Goal: Task Accomplishment & Management: Manage account settings

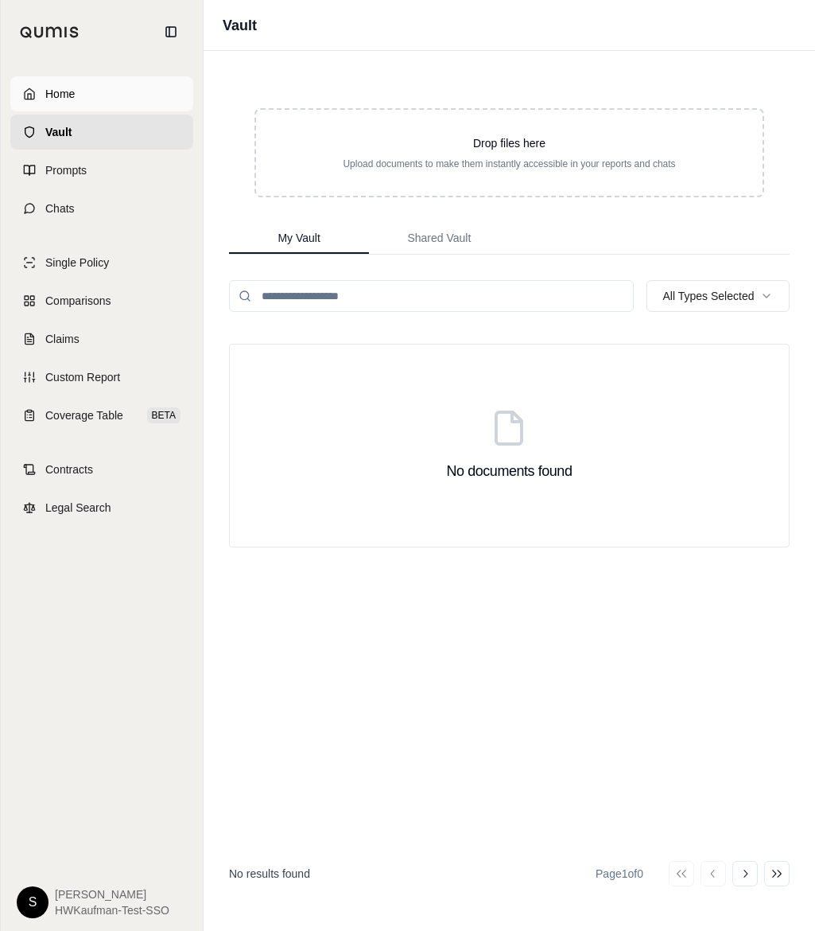
click at [113, 95] on link "Home" at bounding box center [101, 93] width 183 height 35
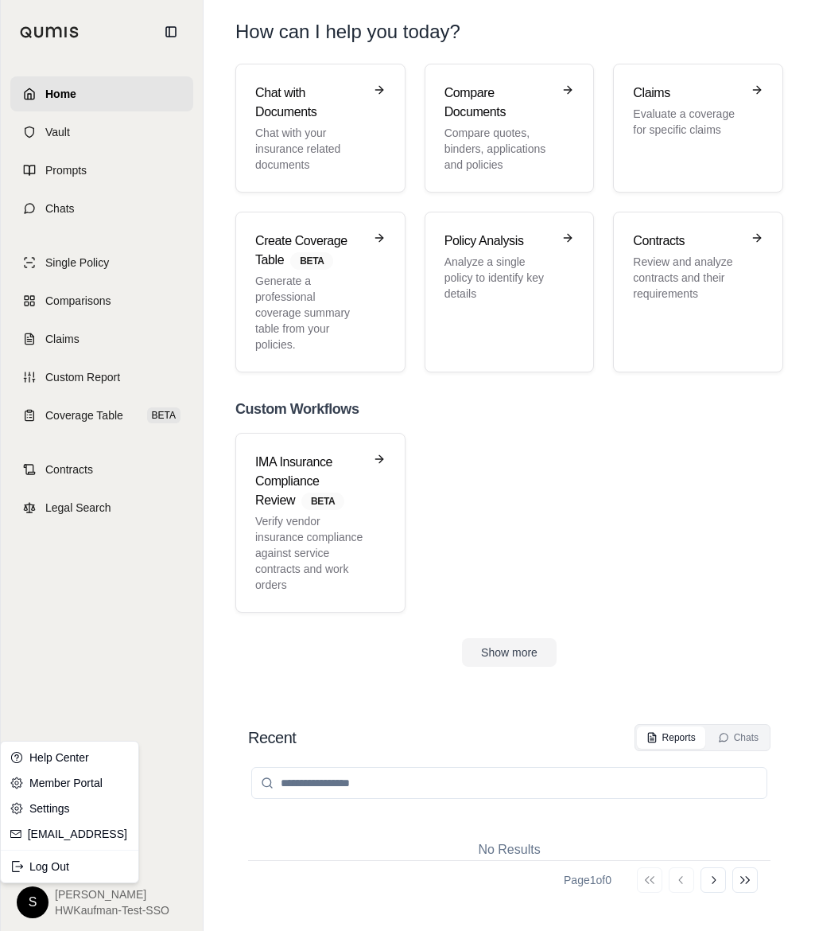
click at [38, 906] on html "Home Vault Prompts Chats Single Policy Comparisons Claims Custom Report Coverag…" at bounding box center [407, 465] width 815 height 931
click at [77, 873] on div "Log Out" at bounding box center [69, 865] width 131 height 25
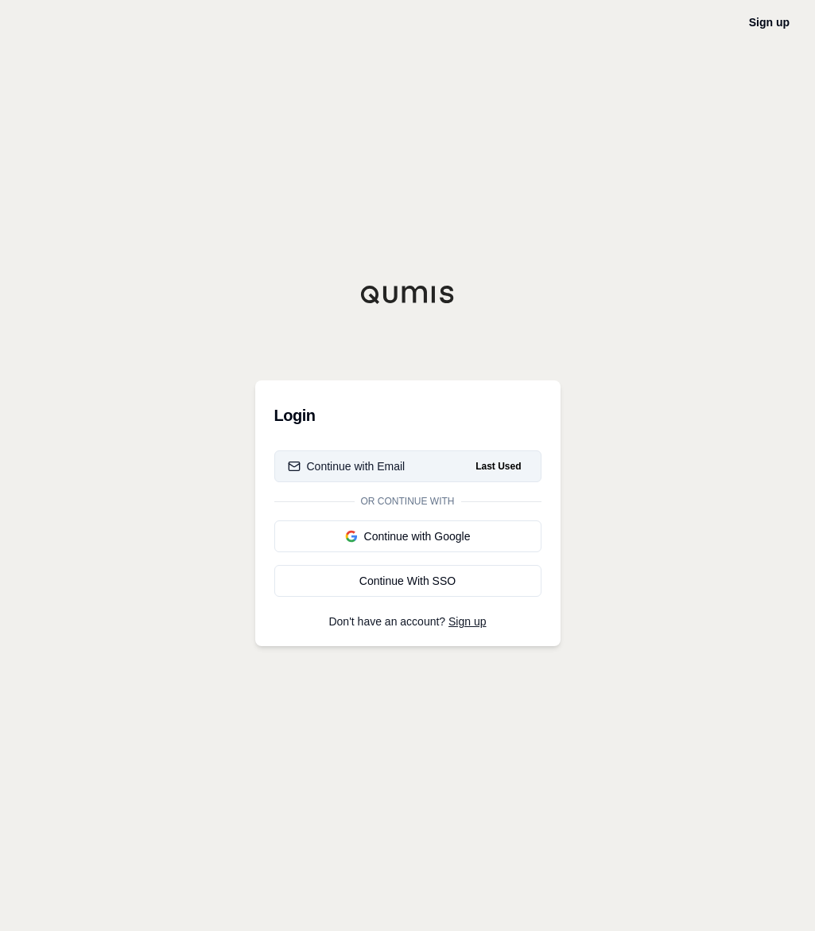
click at [402, 474] on button "Continue with Email Last Used" at bounding box center [407, 466] width 267 height 32
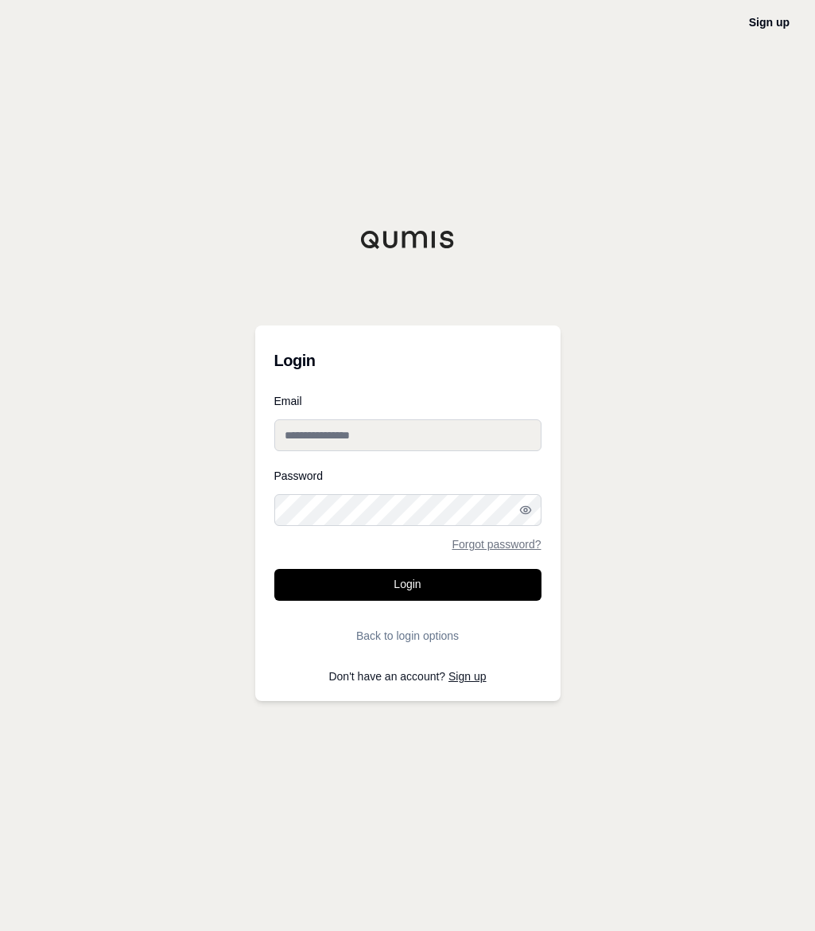
click at [410, 428] on input "Email" at bounding box center [407, 435] width 267 height 32
click at [325, 430] on input "Email" at bounding box center [407, 435] width 267 height 32
type input "**********"
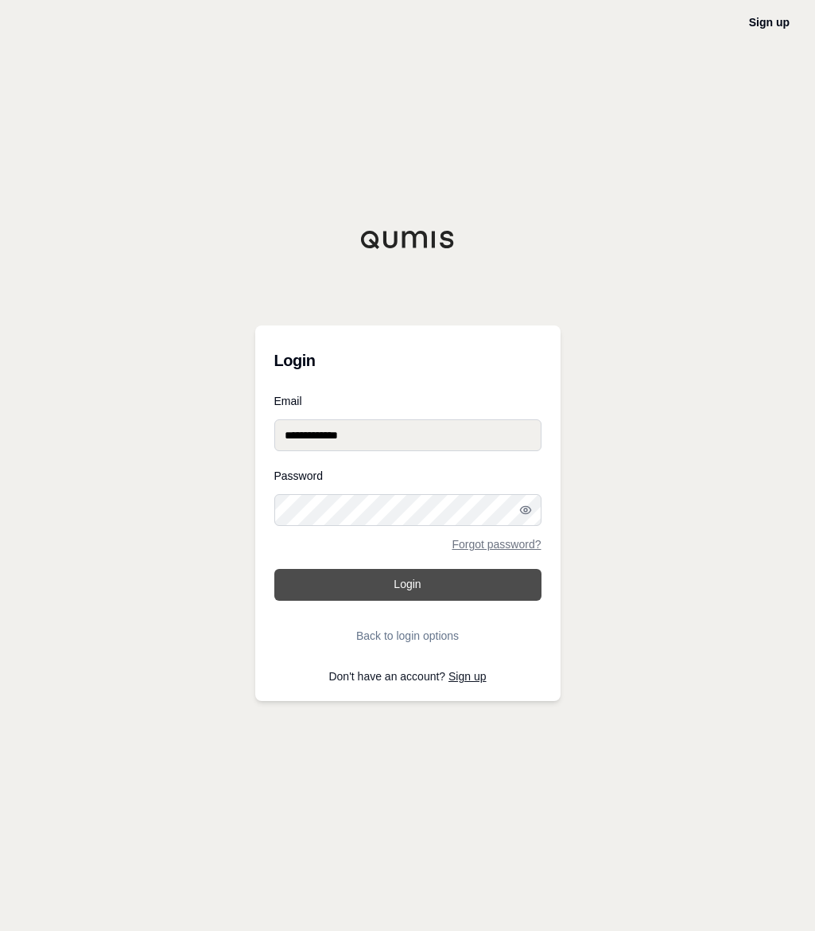
click at [407, 590] on button "Login" at bounding box center [407, 585] width 267 height 32
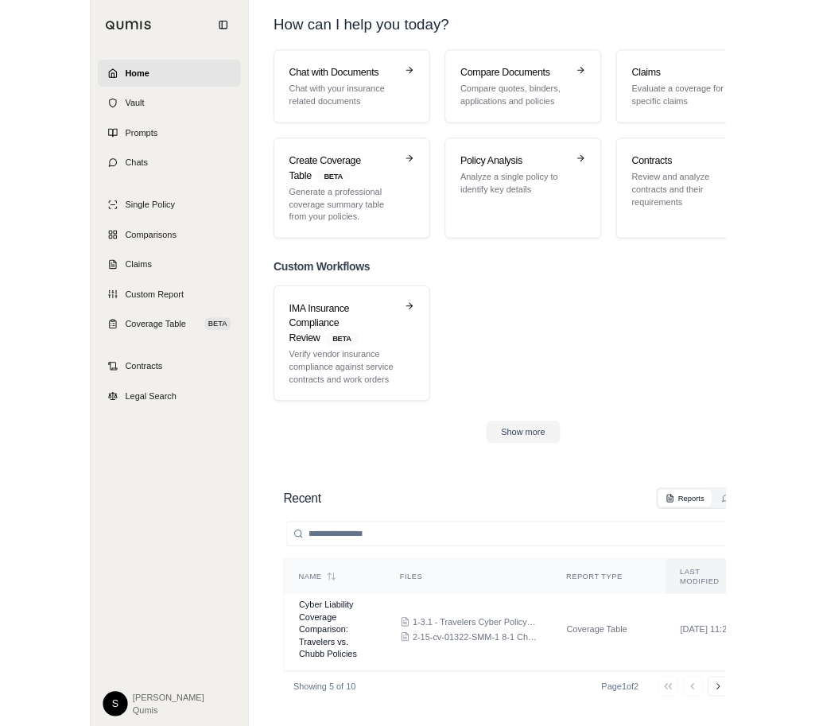
scroll to position [737, 0]
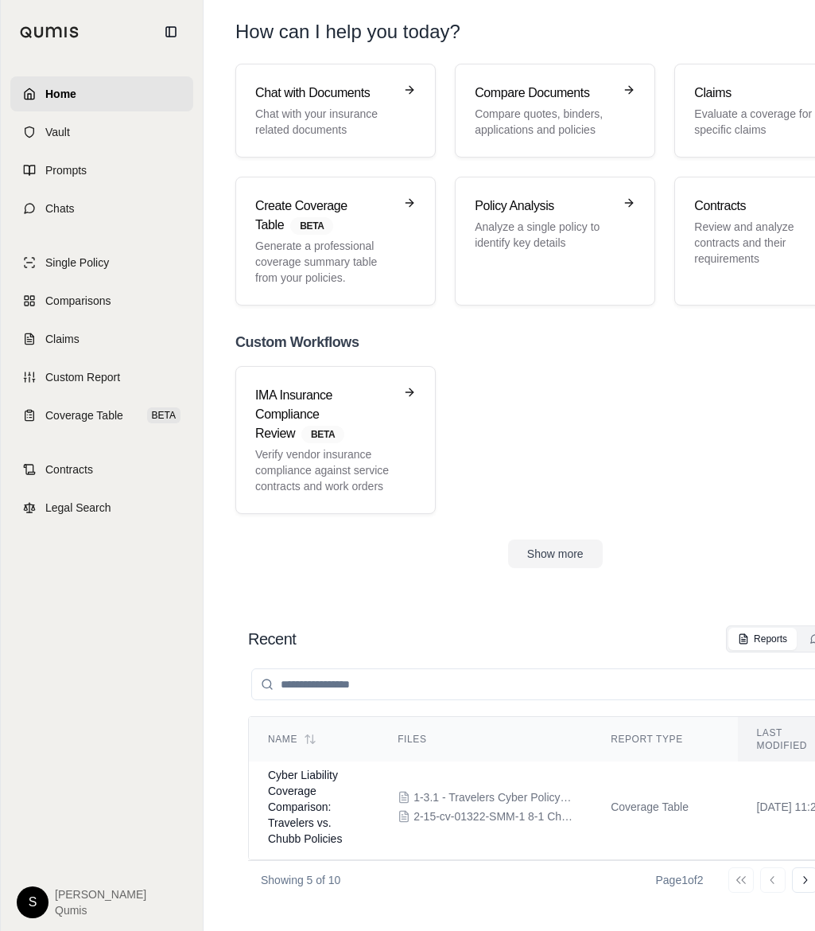
click at [34, 904] on html "Home Vault Prompts Chats Single Policy Comparisons Claims Custom Report Coverag…" at bounding box center [407, 465] width 815 height 931
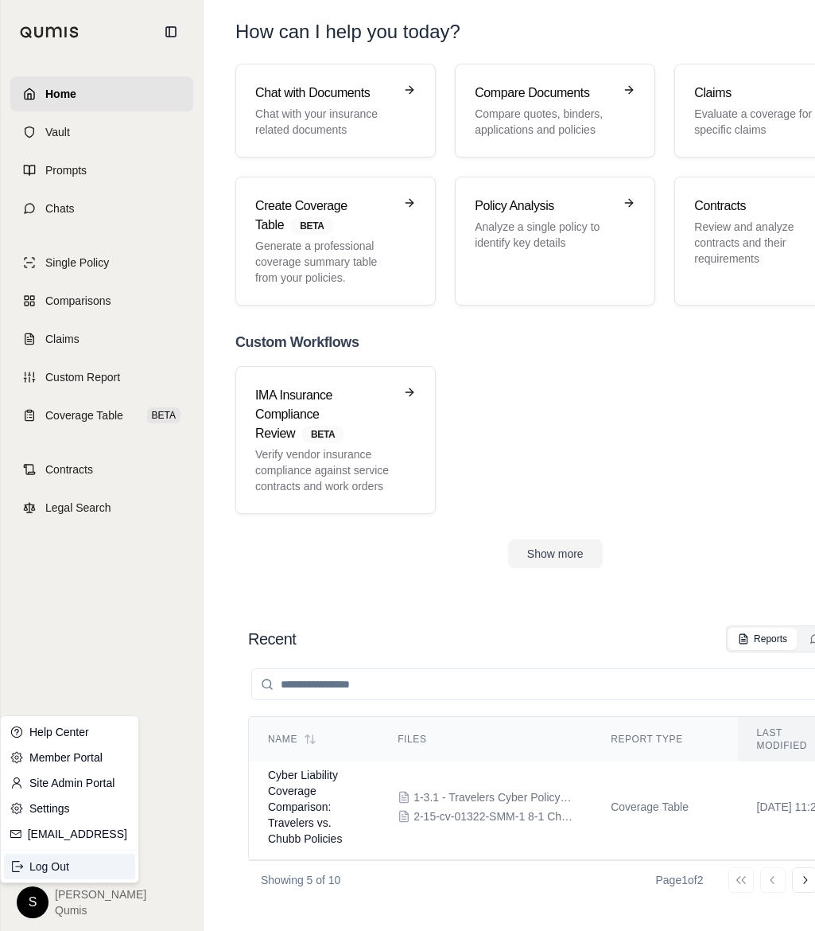
click at [56, 869] on div "Log Out" at bounding box center [69, 865] width 131 height 25
